Goal: Task Accomplishment & Management: Manage account settings

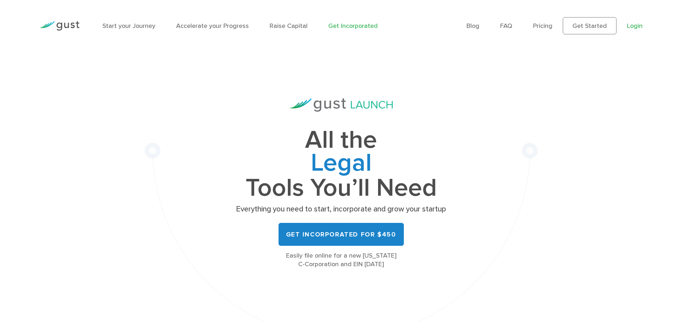
click at [634, 28] on link "Login" at bounding box center [635, 26] width 16 height 8
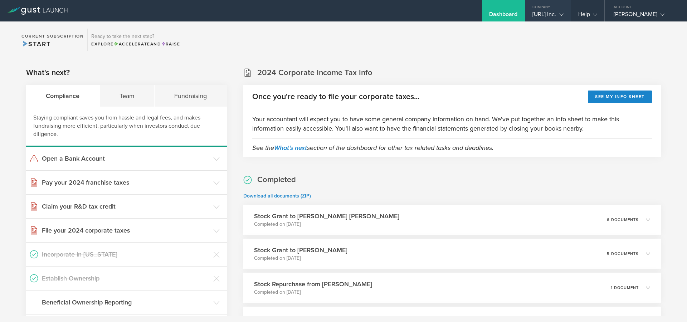
click at [556, 16] on div "[URL] Inc." at bounding box center [548, 16] width 45 height 11
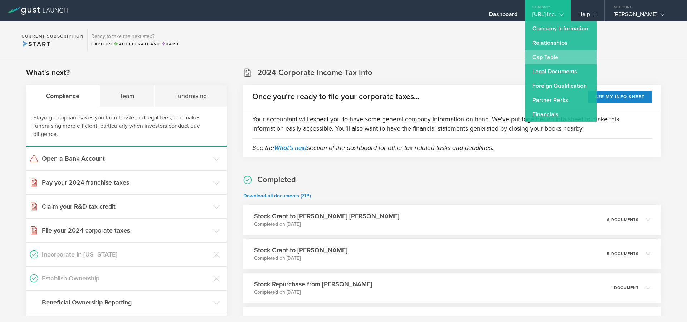
click at [535, 54] on link "Cap Table" at bounding box center [562, 57] width 72 height 14
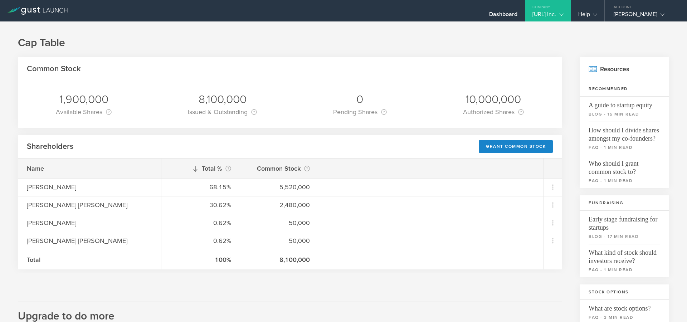
click at [243, 292] on div "Common Stock 1,900,000 Available Shares This is the number of shares that the c…" at bounding box center [290, 288] width 544 height 463
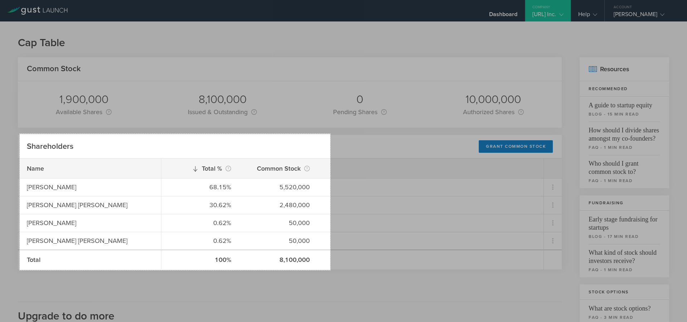
drag, startPoint x: 20, startPoint y: 134, endPoint x: 330, endPoint y: 270, distance: 339.3
click at [330, 270] on div "868 X 381" at bounding box center [343, 161] width 687 height 322
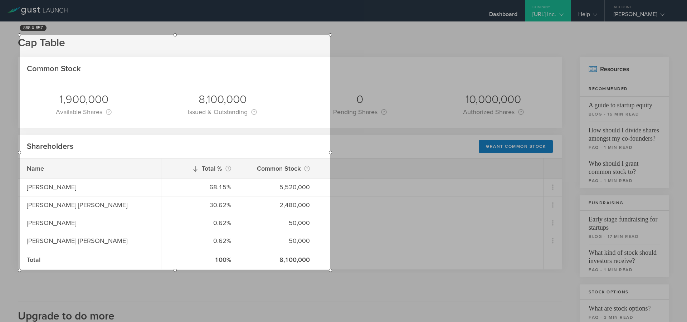
drag, startPoint x: 174, startPoint y: 134, endPoint x: 173, endPoint y: 35, distance: 98.8
click at [173, 35] on div at bounding box center [175, 34] width 311 height 3
drag, startPoint x: 19, startPoint y: 154, endPoint x: 15, endPoint y: 154, distance: 3.9
click at [15, 154] on div at bounding box center [15, 152] width 3 height 235
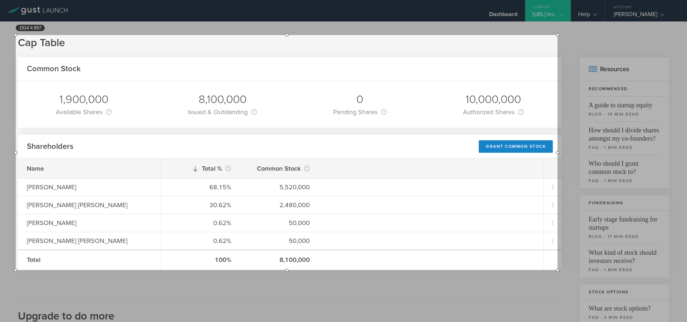
drag, startPoint x: 330, startPoint y: 153, endPoint x: 558, endPoint y: 149, distance: 227.4
click at [558, 149] on div at bounding box center [557, 152] width 3 height 235
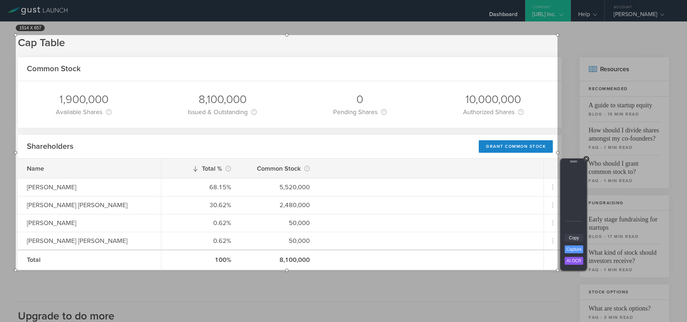
click at [572, 237] on link "Copy" at bounding box center [574, 238] width 19 height 8
